Goal: Browse casually: Explore the website without a specific task or goal

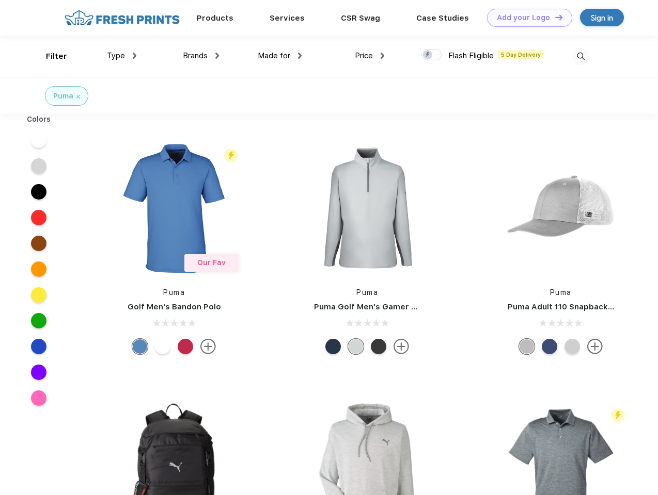
click at [525, 18] on link "Add your Logo Design Tool" at bounding box center [529, 18] width 85 height 18
click at [0, 0] on div "Design Tool" at bounding box center [0, 0] width 0 height 0
click at [554, 17] on link "Add your Logo Design Tool" at bounding box center [529, 18] width 85 height 18
click at [50, 56] on div "Filter" at bounding box center [56, 57] width 21 height 12
click at [122, 56] on span "Type" at bounding box center [116, 55] width 18 height 9
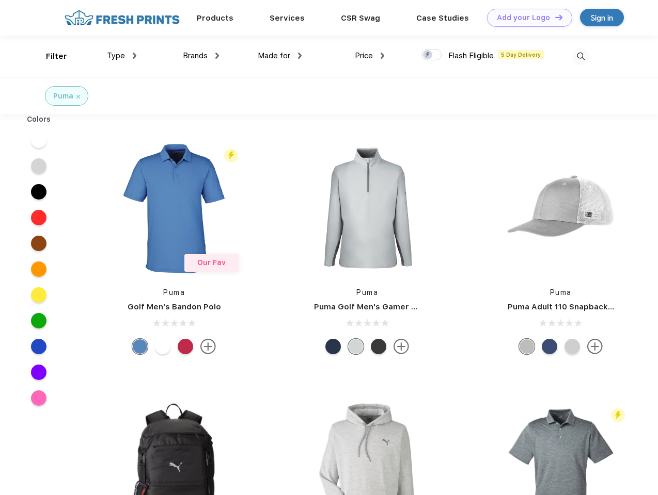
click at [201, 56] on span "Brands" at bounding box center [195, 55] width 25 height 9
click at [280, 56] on span "Made for" at bounding box center [274, 55] width 33 height 9
click at [370, 56] on span "Price" at bounding box center [364, 55] width 18 height 9
click at [431, 55] on div at bounding box center [431, 54] width 20 height 11
click at [428, 55] on input "checkbox" at bounding box center [424, 52] width 7 height 7
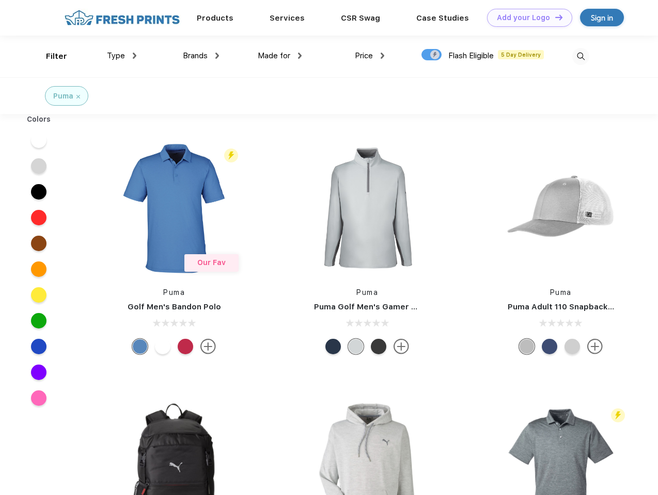
click at [580, 56] on img at bounding box center [580, 56] width 17 height 17
